Goal: Download file/media

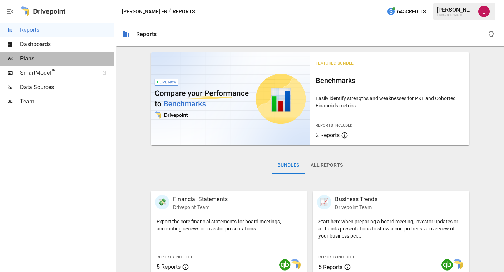
click at [20, 58] on span "Plans" at bounding box center [67, 58] width 94 height 9
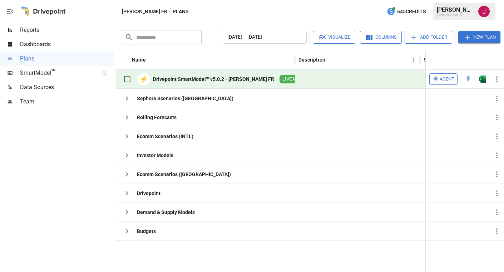
click at [319, 77] on div at bounding box center [357, 79] width 125 height 19
click at [281, 78] on span "LIVE MODEL" at bounding box center [294, 79] width 31 height 7
click at [202, 78] on div "Drivepoint SmartModel™ v5.0.2 - [PERSON_NAME] FR" at bounding box center [213, 78] width 121 height 7
click at [201, 78] on div "Drivepoint SmartModel™ v5.0.2 - [PERSON_NAME] FR" at bounding box center [213, 78] width 121 height 7
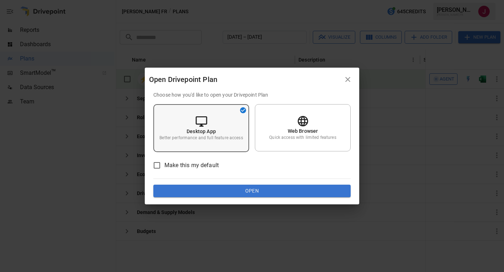
click at [195, 139] on p "Better performance and full feature access" at bounding box center [200, 138] width 83 height 6
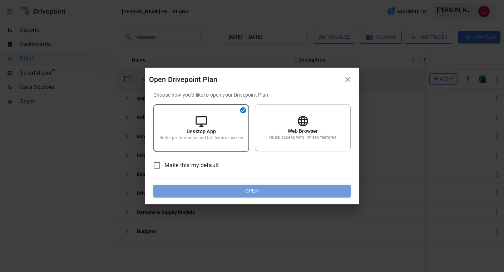
click at [225, 191] on button "Open" at bounding box center [251, 190] width 197 height 13
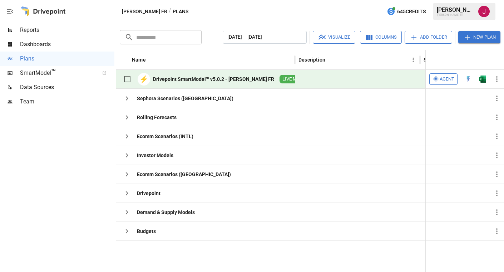
click at [163, 81] on div "Drivepoint SmartModel™ v5.0.2 - [PERSON_NAME] FR" at bounding box center [213, 78] width 121 height 7
click at [163, 82] on div "Drivepoint SmartModel™ v5.0.2 - [PERSON_NAME] FR" at bounding box center [213, 78] width 121 height 7
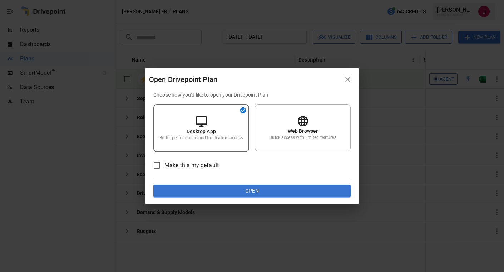
click at [226, 192] on button "Open" at bounding box center [251, 190] width 197 height 13
